Goal: Task Accomplishment & Management: Manage account settings

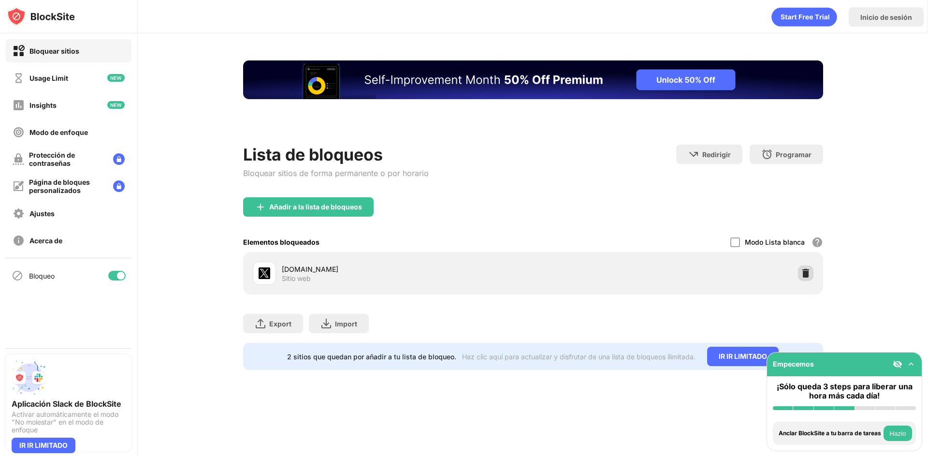
click at [801, 271] on img at bounding box center [806, 273] width 10 height 10
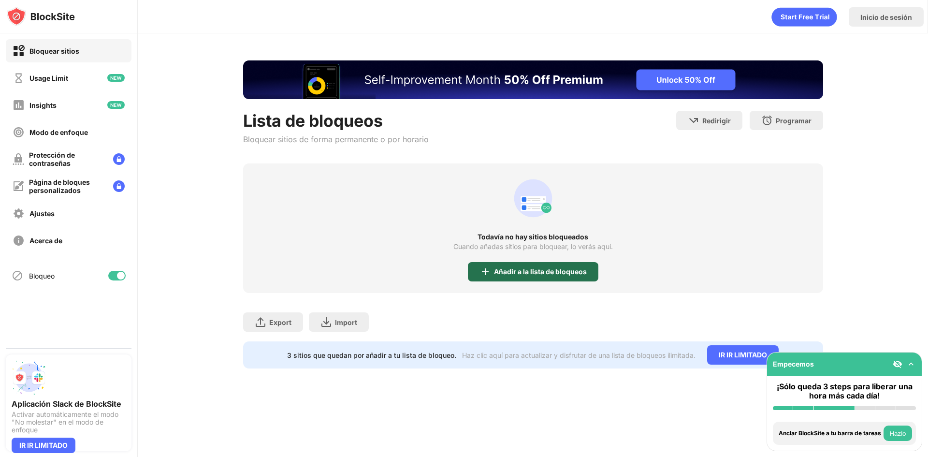
click at [510, 271] on div "Añadir a la lista de bloqueos" at bounding box center [540, 272] width 93 height 8
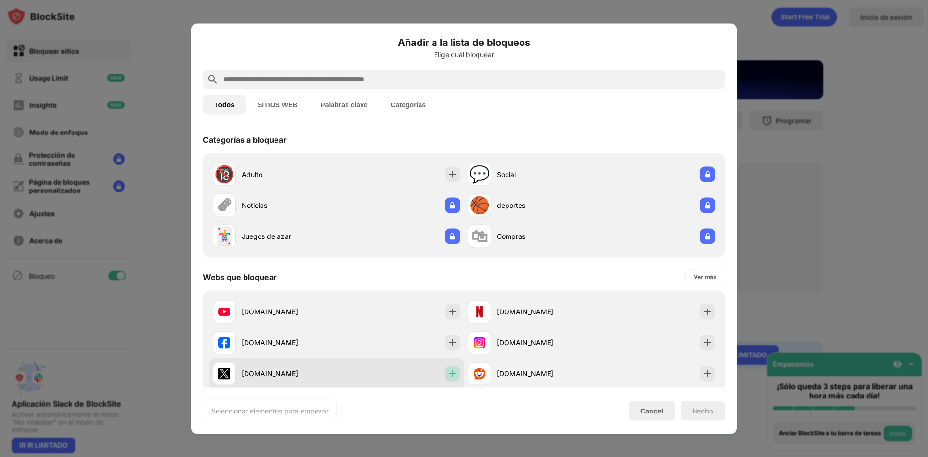
click at [451, 374] on img at bounding box center [452, 373] width 10 height 10
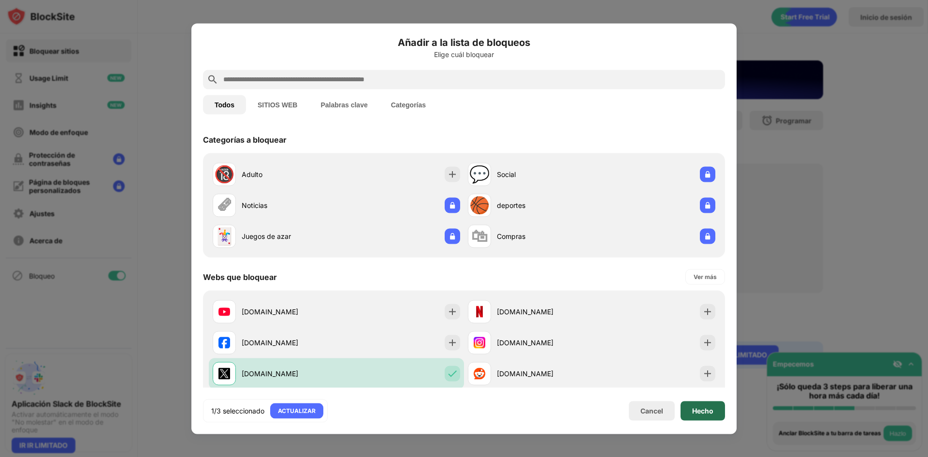
click at [706, 407] on div "Hecho" at bounding box center [702, 410] width 21 height 8
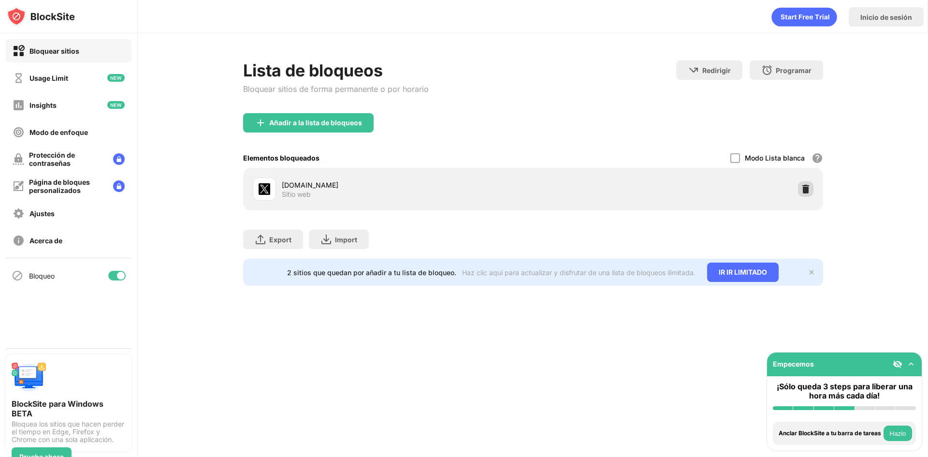
click at [807, 192] on img at bounding box center [806, 189] width 10 height 10
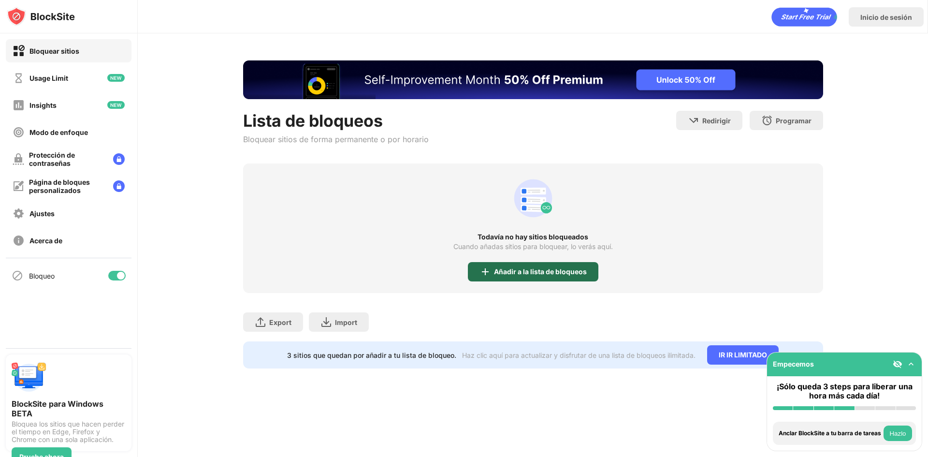
click at [553, 268] on div "Añadir a la lista de bloqueos" at bounding box center [540, 272] width 93 height 8
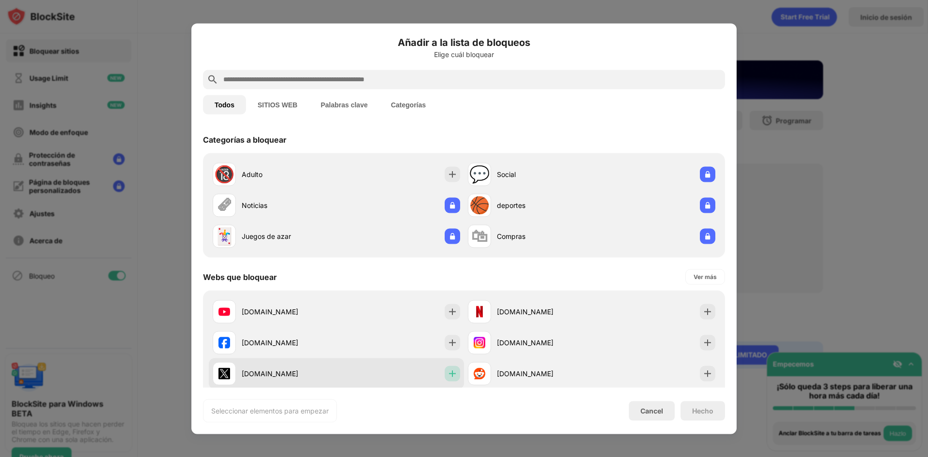
click at [447, 379] on div at bounding box center [452, 372] width 15 height 15
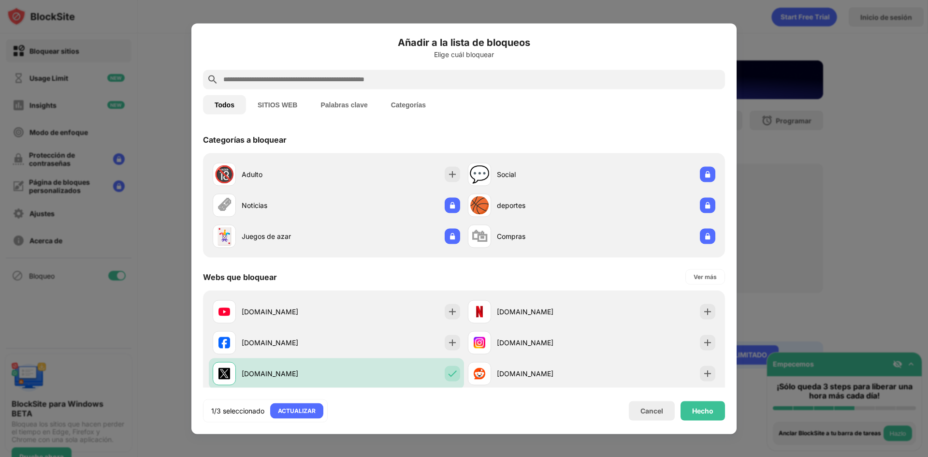
click at [725, 415] on div "Añadir a la lista de bloqueos Elige cuál bloquear Todos SITIOS WEB Palabras cla…" at bounding box center [463, 228] width 545 height 410
click at [718, 415] on div "Hecho" at bounding box center [702, 410] width 44 height 19
